Goal: Information Seeking & Learning: Learn about a topic

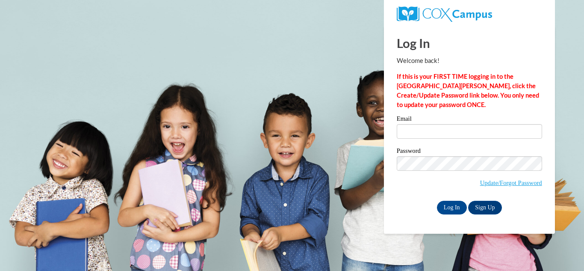
click at [285, 184] on body "This site uses cookies to help improve your learning experience. By continuing …" at bounding box center [292, 135] width 584 height 271
click at [422, 133] on input "Email" at bounding box center [469, 131] width 145 height 15
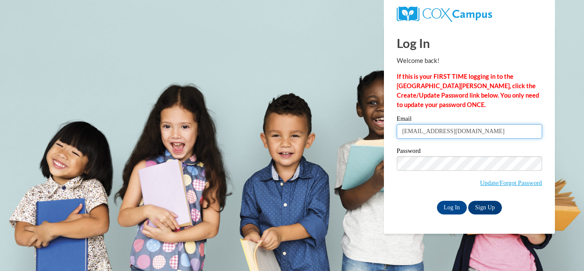
type input "lachondadouglas@gmail.com"
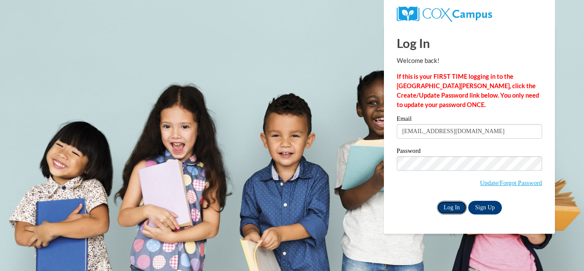
click at [448, 207] on input "Log In" at bounding box center [452, 208] width 30 height 14
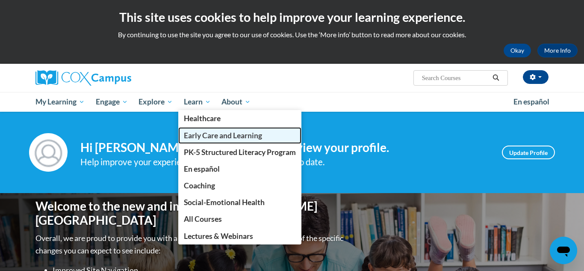
click at [195, 138] on span "Early Care and Learning" at bounding box center [223, 135] width 78 height 9
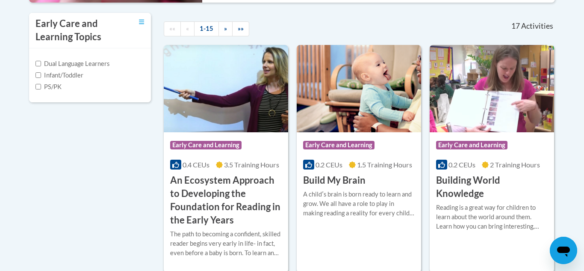
scroll to position [291, 0]
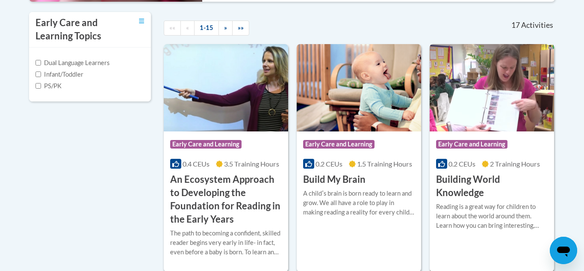
click at [481, 180] on h3 "Building World Knowledge" at bounding box center [492, 186] width 112 height 27
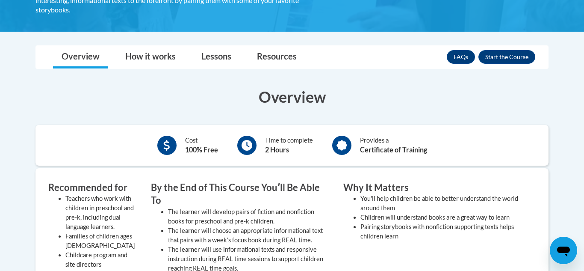
scroll to position [188, 0]
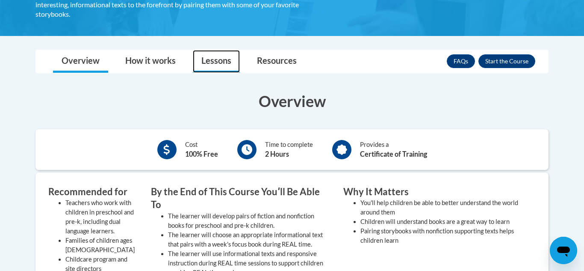
click at [212, 59] on link "Lessons" at bounding box center [216, 61] width 47 height 23
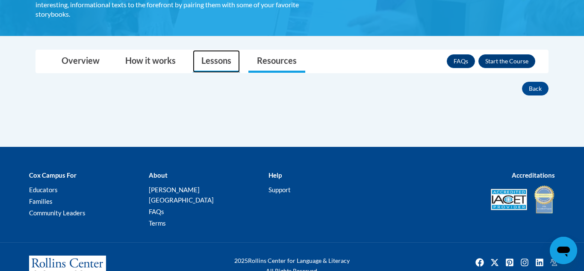
click at [215, 57] on link "Lessons" at bounding box center [216, 61] width 47 height 23
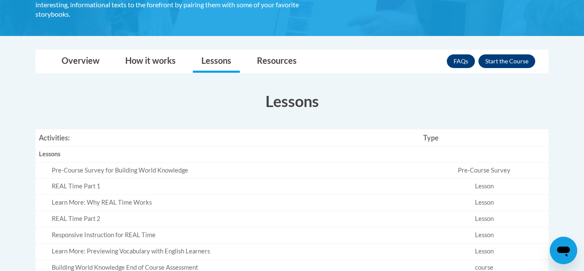
click at [566, 172] on body "This site uses cookies to help improve your learning experience. By continuing …" at bounding box center [292, 156] width 584 height 688
click at [504, 63] on button "Enroll" at bounding box center [506, 61] width 57 height 14
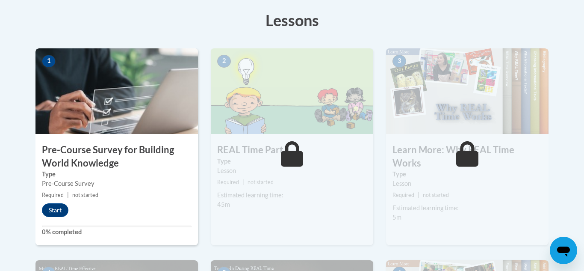
scroll to position [239, 0]
click at [56, 207] on button "Start" at bounding box center [55, 210] width 27 height 14
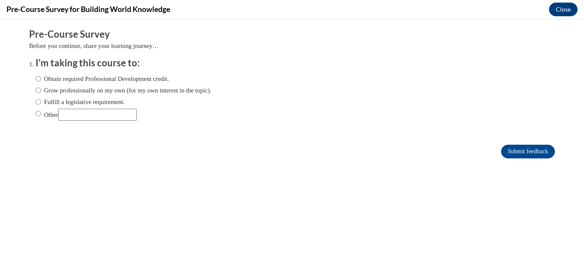
scroll to position [0, 0]
click at [40, 77] on input "Obtain required Professional Development credit." at bounding box center [38, 78] width 6 height 9
radio input "true"
click at [533, 154] on input "Submit feedback" at bounding box center [528, 152] width 54 height 14
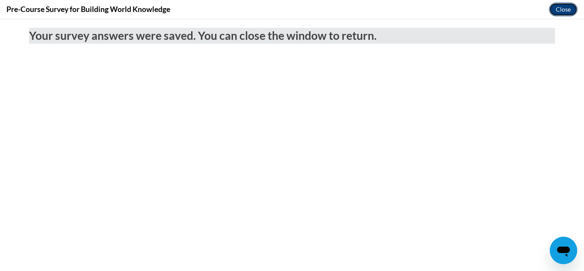
click at [563, 9] on button "Close" at bounding box center [563, 10] width 29 height 14
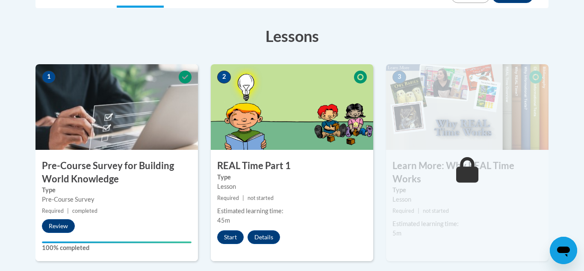
scroll to position [222, 0]
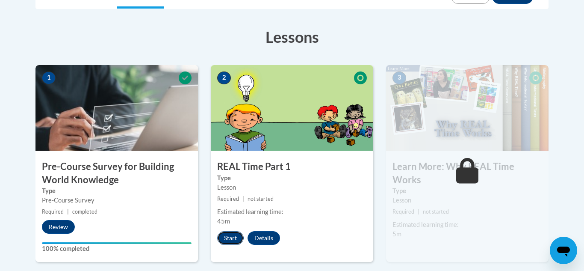
click at [228, 240] on button "Start" at bounding box center [230, 238] width 27 height 14
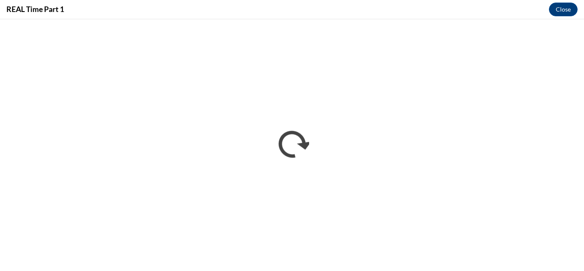
scroll to position [0, 0]
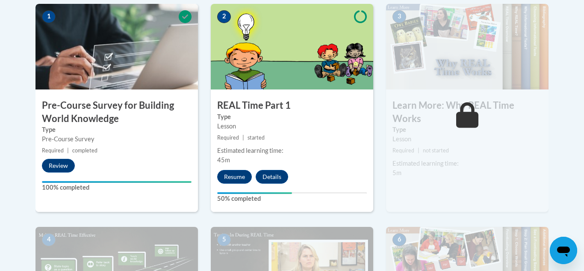
scroll to position [291, 0]
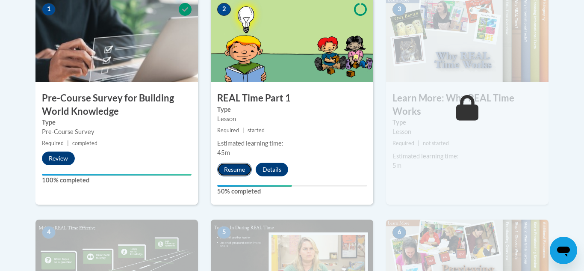
click at [230, 170] on button "Resume" at bounding box center [234, 169] width 35 height 14
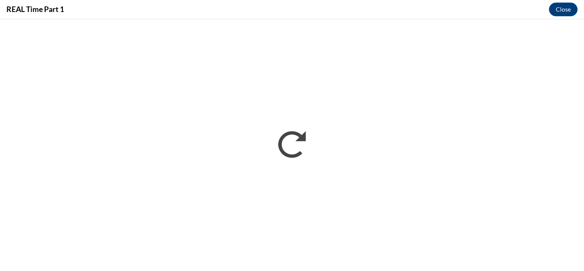
scroll to position [0, 0]
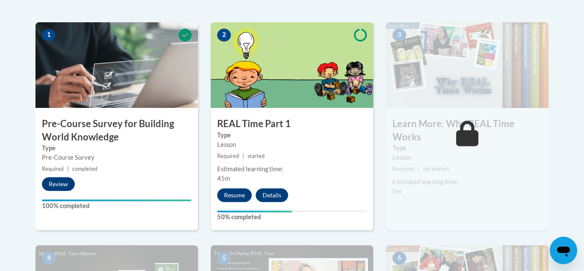
scroll to position [274, 0]
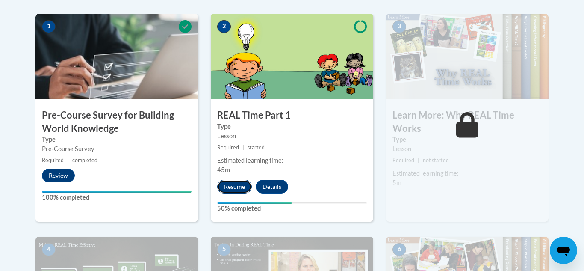
click at [231, 191] on button "Resume" at bounding box center [234, 187] width 35 height 14
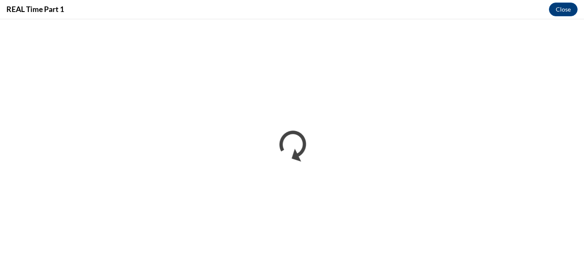
scroll to position [0, 0]
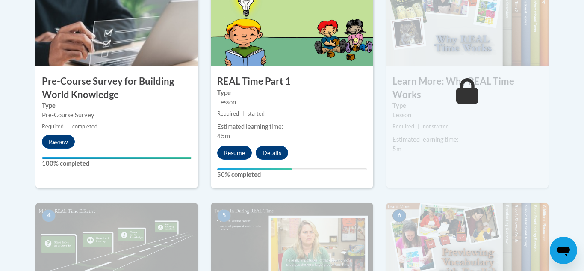
scroll to position [308, 0]
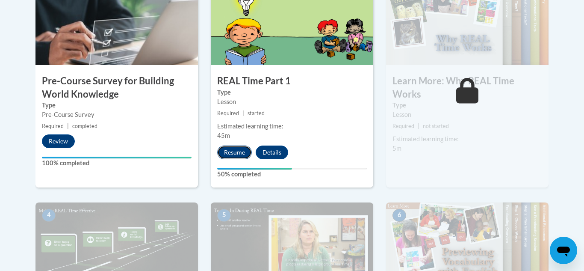
click at [233, 153] on button "Resume" at bounding box center [234, 152] width 35 height 14
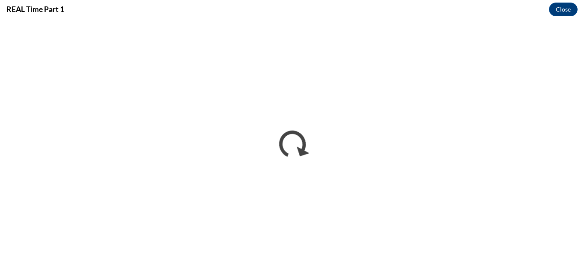
scroll to position [0, 0]
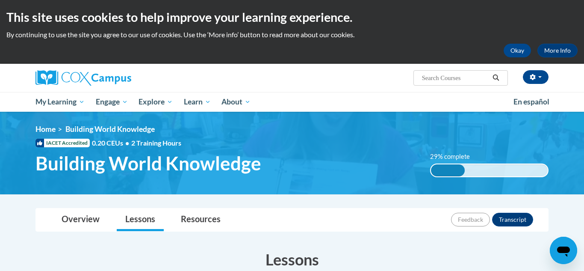
click at [487, 259] on h3 "Lessons" at bounding box center [291, 258] width 513 height 21
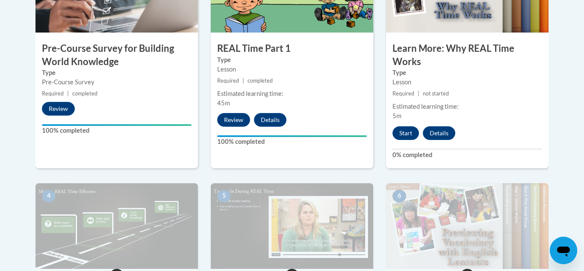
scroll to position [342, 0]
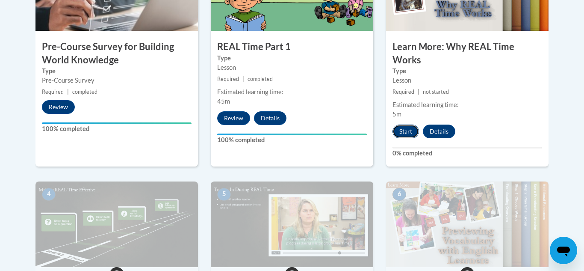
click at [403, 131] on button "Start" at bounding box center [406, 131] width 27 height 14
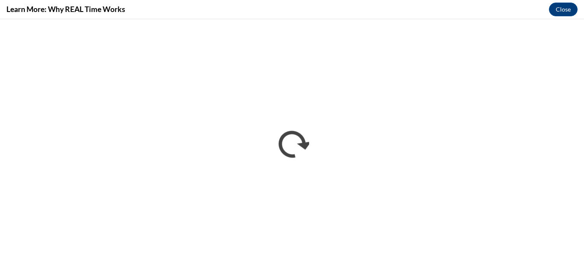
scroll to position [0, 0]
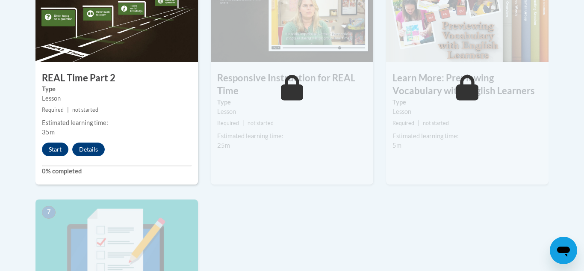
scroll to position [547, 0]
click at [55, 147] on button "Start" at bounding box center [55, 149] width 27 height 14
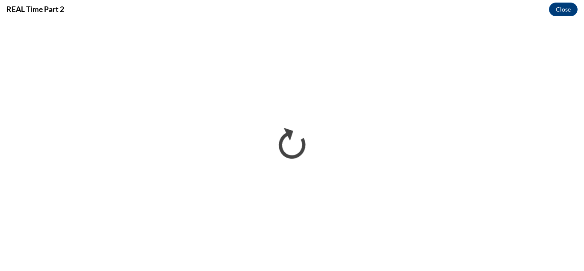
scroll to position [0, 0]
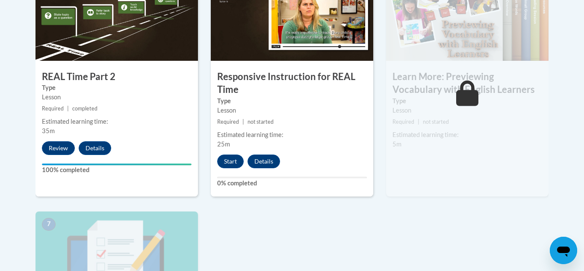
scroll to position [547, 0]
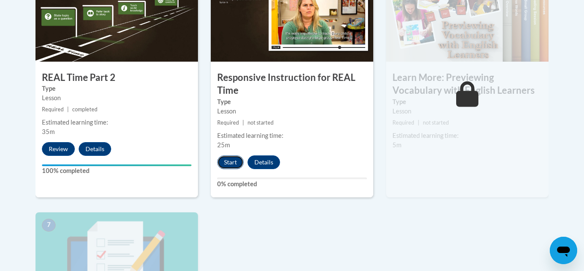
click at [226, 163] on button "Start" at bounding box center [230, 162] width 27 height 14
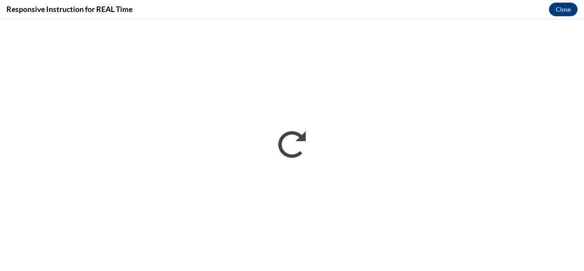
scroll to position [0, 0]
